Goal: Contribute content

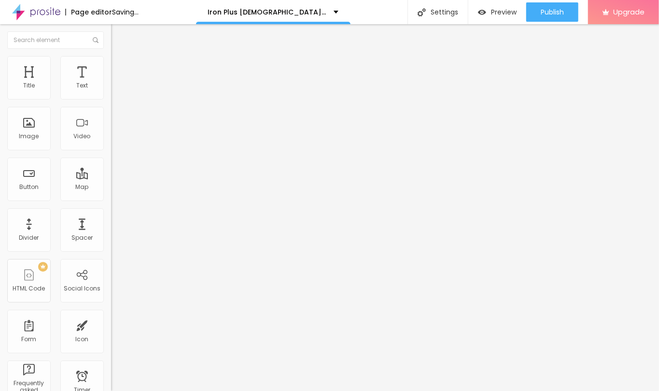
click at [120, 67] on span "Style" at bounding box center [127, 62] width 14 height 8
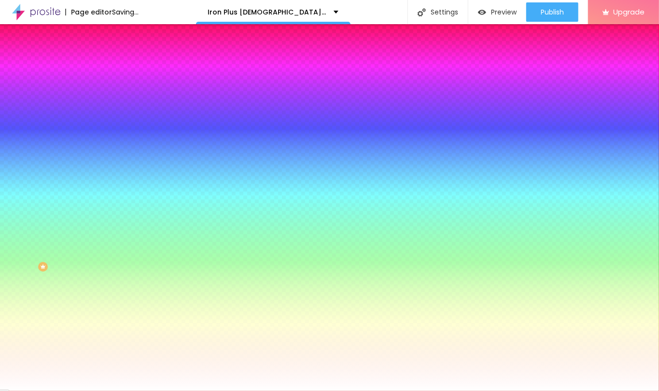
click at [111, 89] on span "Change image" at bounding box center [137, 85] width 52 height 8
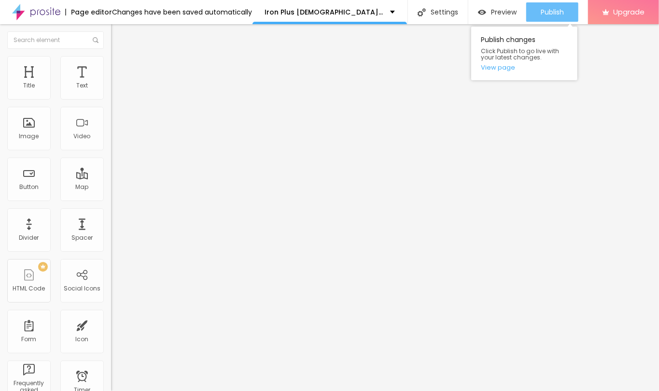
click at [566, 12] on button "Publish" at bounding box center [552, 11] width 52 height 19
